Goal: Transaction & Acquisition: Purchase product/service

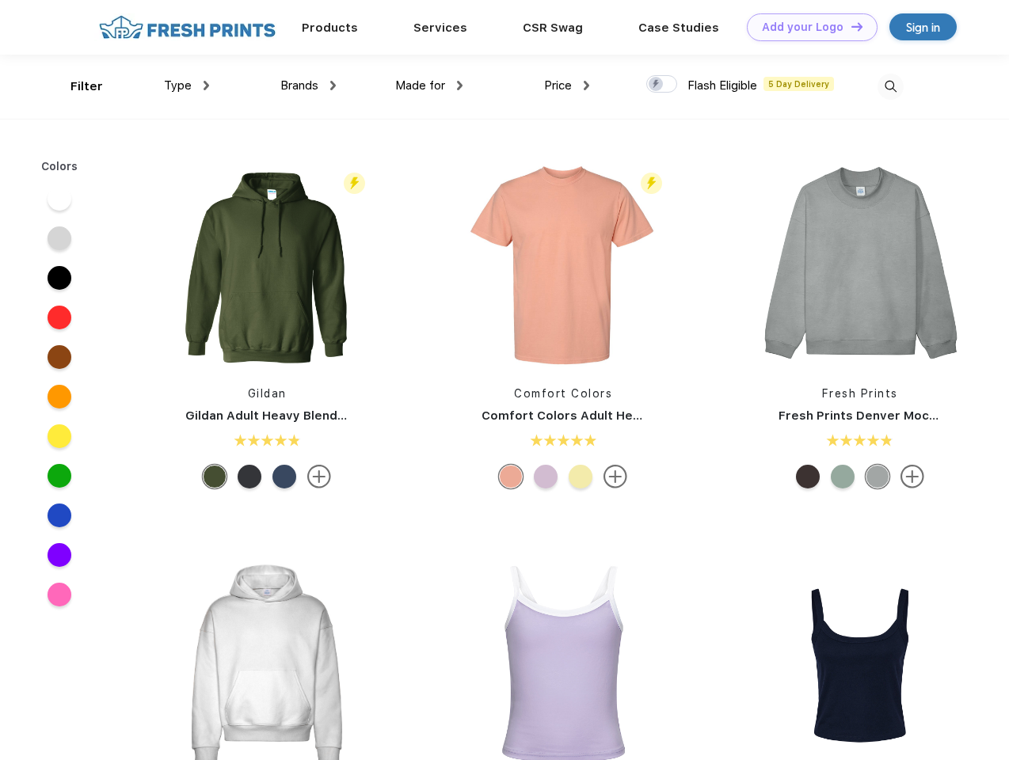
scroll to position [1, 0]
click at [806, 27] on link "Add your Logo Design Tool" at bounding box center [812, 27] width 131 height 28
click at [0, 0] on div "Design Tool" at bounding box center [0, 0] width 0 height 0
click at [850, 26] on link "Add your Logo Design Tool" at bounding box center [812, 27] width 131 height 28
click at [76, 86] on div "Filter" at bounding box center [86, 87] width 32 height 18
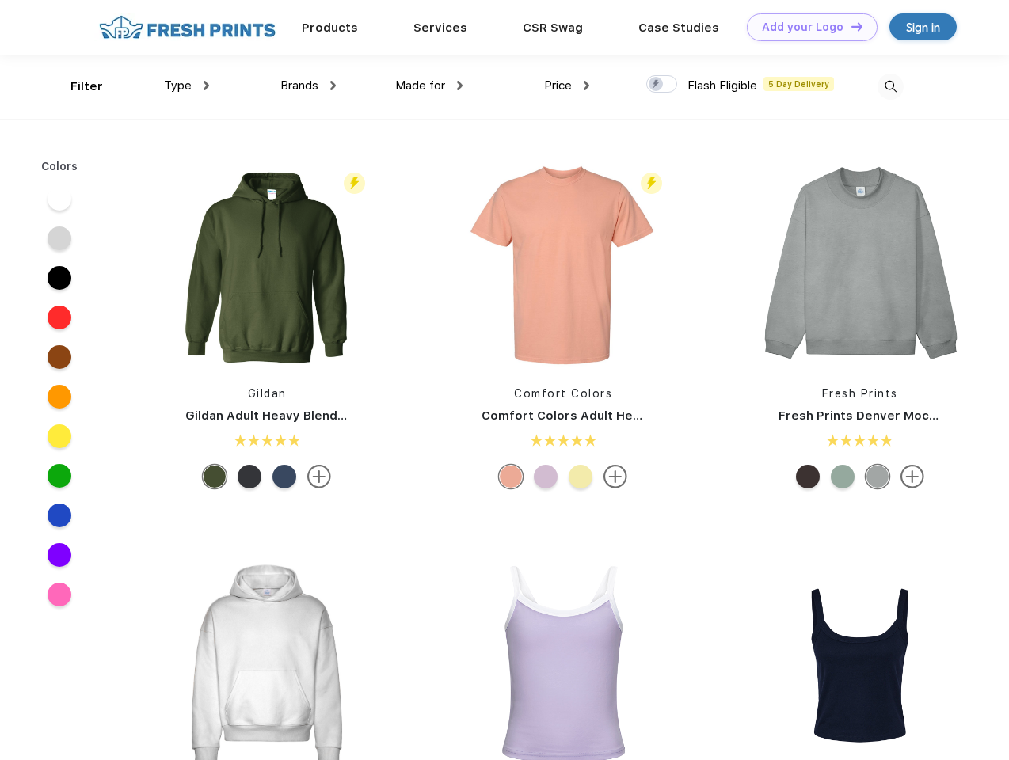
click at [187, 86] on span "Type" at bounding box center [178, 85] width 28 height 14
click at [308, 86] on span "Brands" at bounding box center [299, 85] width 38 height 14
click at [429, 86] on span "Made for" at bounding box center [420, 85] width 50 height 14
click at [567, 86] on span "Price" at bounding box center [558, 85] width 28 height 14
click at [662, 85] on div at bounding box center [661, 83] width 31 height 17
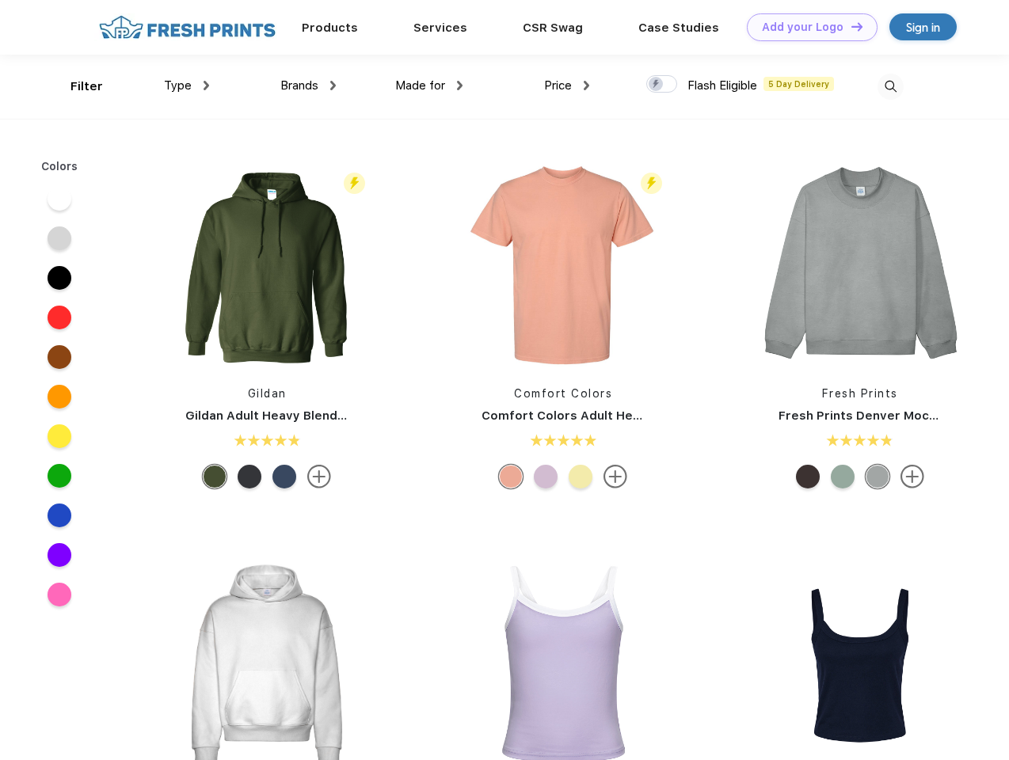
click at [656, 85] on input "checkbox" at bounding box center [651, 79] width 10 height 10
click at [890, 86] on img at bounding box center [890, 87] width 26 height 26
